Goal: Information Seeking & Learning: Learn about a topic

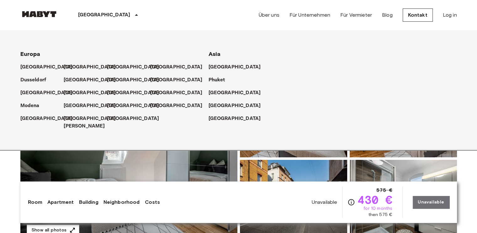
click at [92, 8] on div "[GEOGRAPHIC_DATA]" at bounding box center [109, 15] width 103 height 30
click at [157, 14] on div "[GEOGRAPHIC_DATA] [GEOGRAPHIC_DATA] [GEOGRAPHIC_DATA] [GEOGRAPHIC_DATA] [GEOGRA…" at bounding box center [238, 15] width 437 height 30
click at [133, 13] on icon at bounding box center [137, 15] width 8 height 8
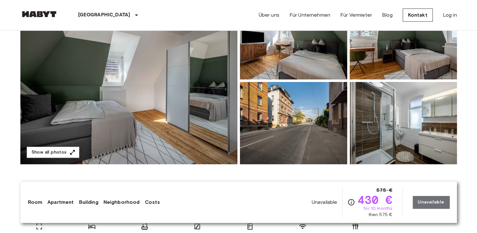
scroll to position [100, 0]
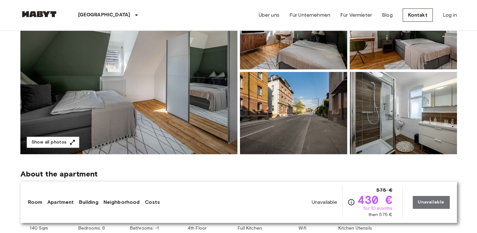
click at [423, 202] on div "Unavailable 575 € 430 € for 10 months then 575 € Unavailable" at bounding box center [381, 201] width 138 height 31
click at [423, 199] on div "Unavailable 575 € 430 € for 10 months then 575 € Unavailable" at bounding box center [381, 201] width 138 height 31
click at [430, 180] on section "About the apartment The central location in [PERSON_NAME] makes it pleasent to …" at bounding box center [238, 198] width 437 height 88
click at [419, 200] on div "Unavailable 575 € 430 € for 10 months then 575 € Unavailable" at bounding box center [381, 201] width 138 height 31
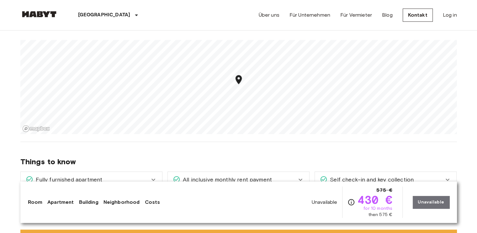
scroll to position [427, 0]
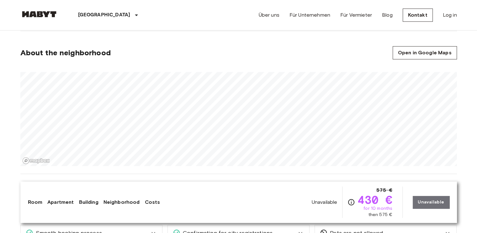
click at [309, 46] on section "About the neighborhood Open in Google Maps" at bounding box center [238, 102] width 437 height 143
click at [299, 60] on section "About the neighborhood Open in Google Maps" at bounding box center [238, 102] width 437 height 143
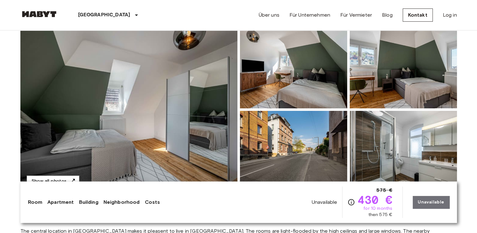
scroll to position [0, 0]
